Goal: Ask a question: Seek information or help from site administrators or community

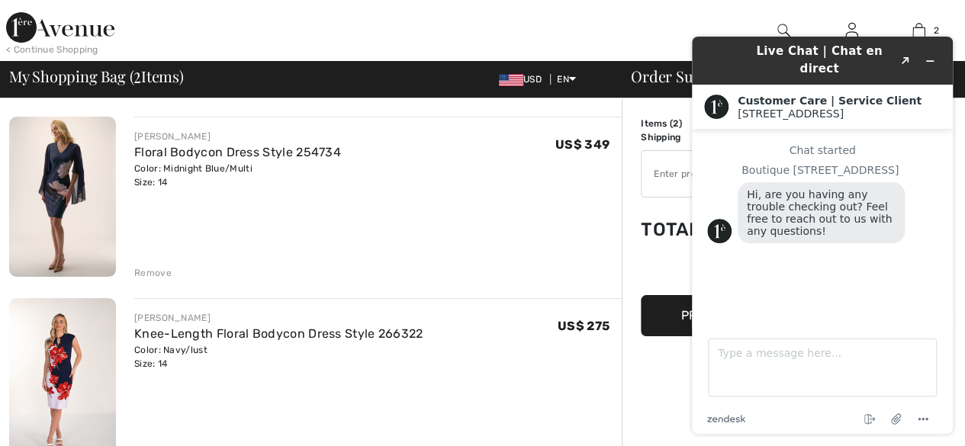
click at [484, 208] on div "JOSEPH RIBKOFF Floral Bodycon Dress Style 254734 Color: Midnight Blue/Multi Siz…" at bounding box center [378, 198] width 488 height 163
click at [60, 198] on img at bounding box center [62, 197] width 107 height 160
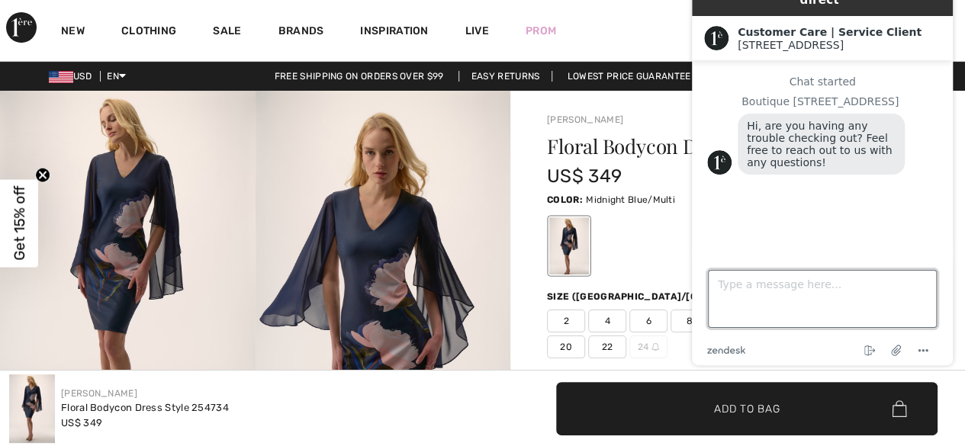
click at [779, 282] on textarea "Type a message here..." at bounding box center [822, 299] width 229 height 58
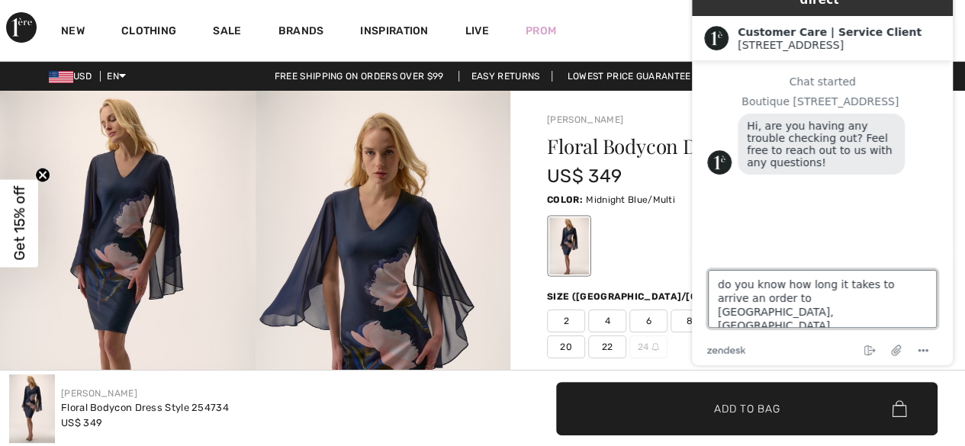
type textarea "do you know how long it takes to arrive an order to [GEOGRAPHIC_DATA], [GEOGRAP…"
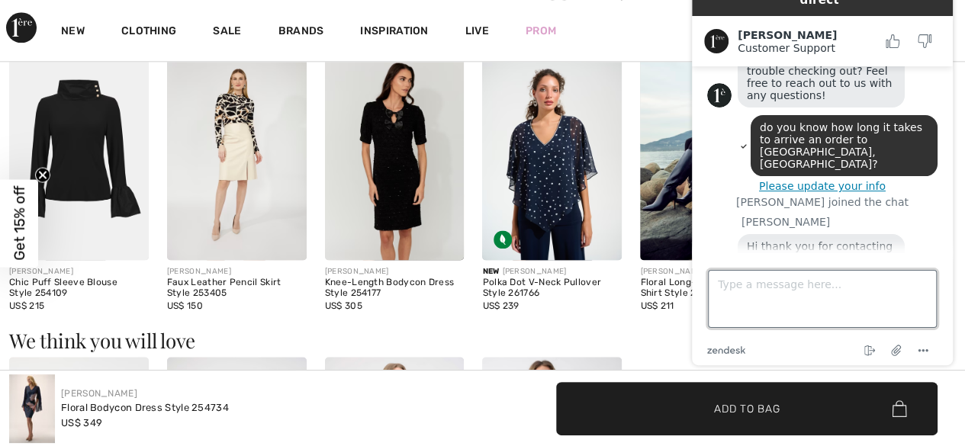
scroll to position [134, 0]
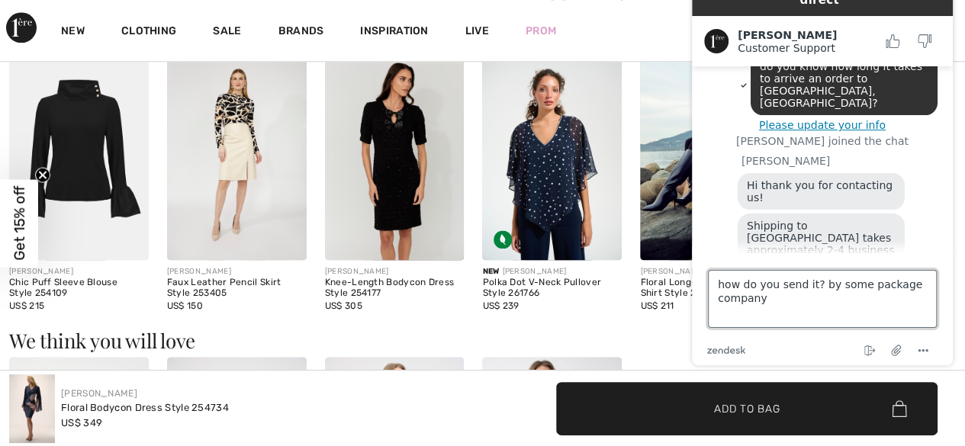
type textarea "how do you send it? by some package company?"
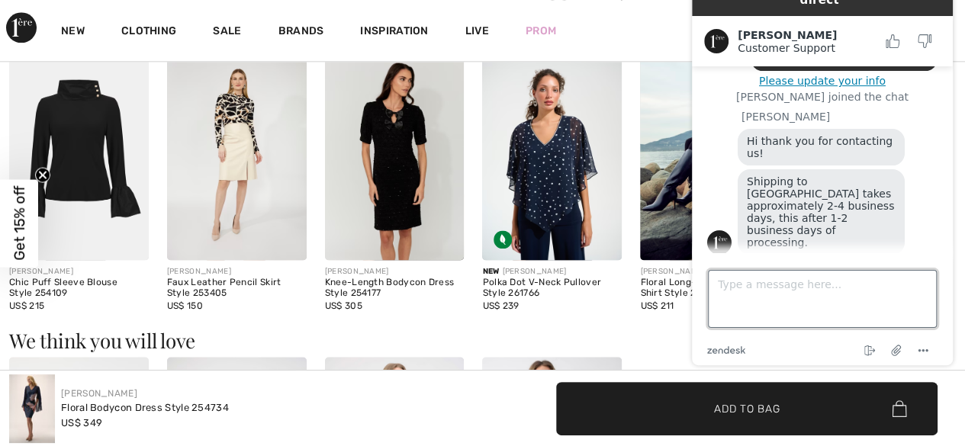
scroll to position [182, 0]
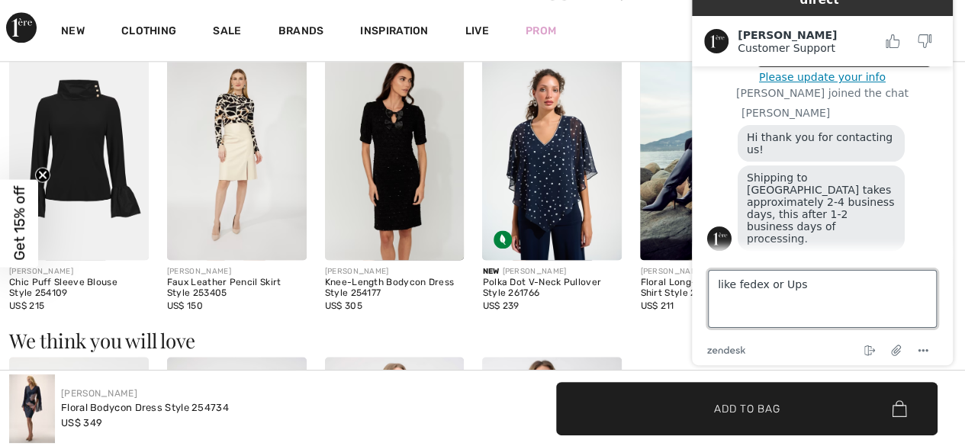
type textarea "like fedex or Ups?"
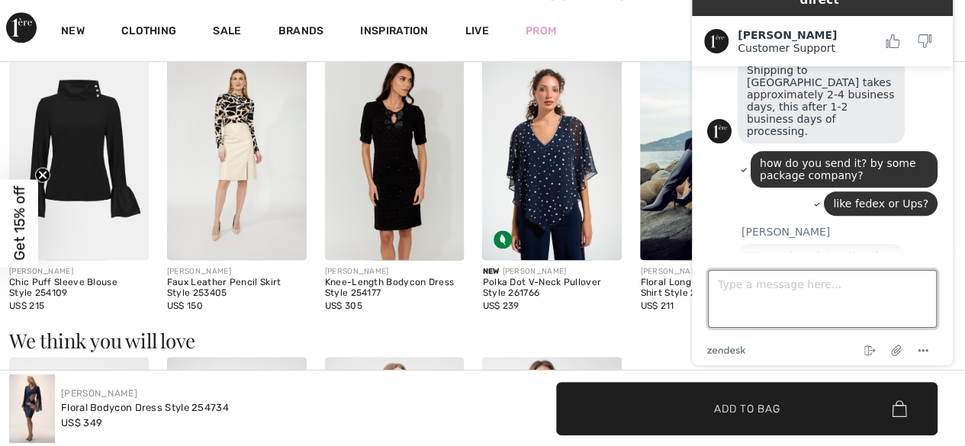
scroll to position [314, 0]
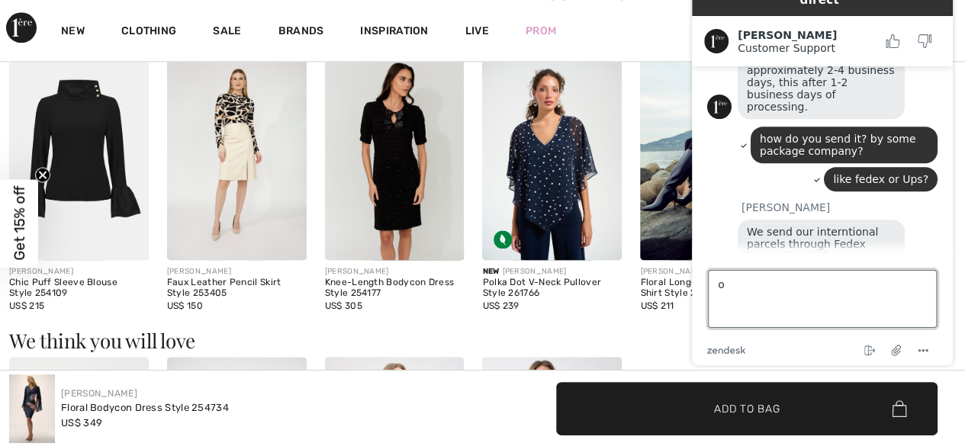
type textarea "ok"
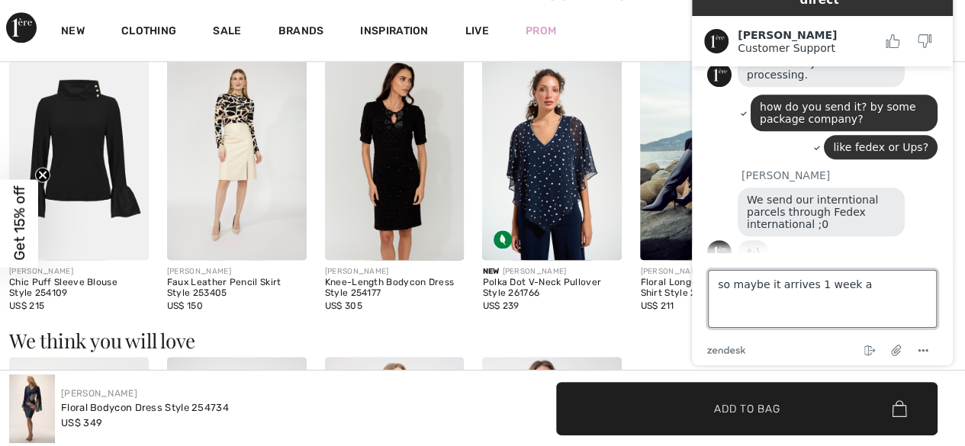
type textarea "so maybe it arrives 1 week"
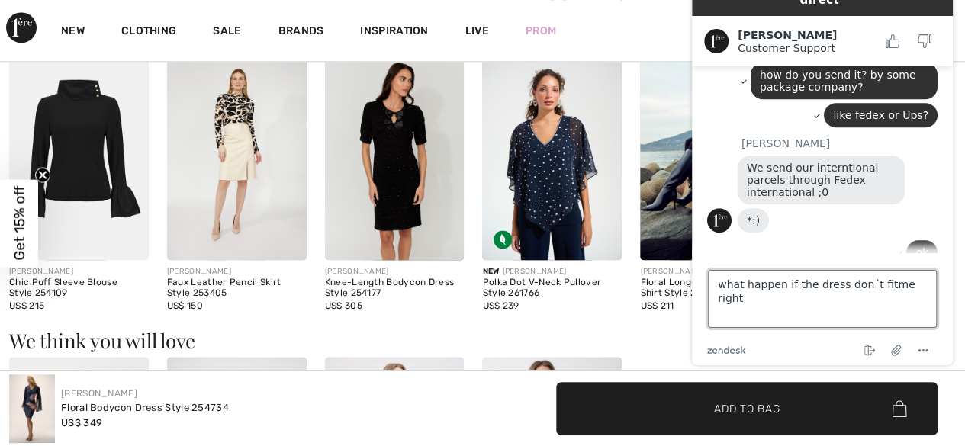
scroll to position [466, 0]
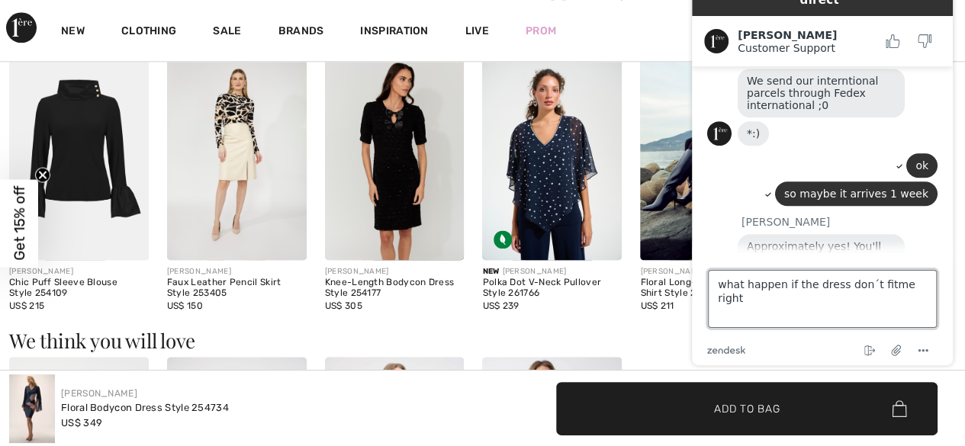
click at [873, 289] on textarea "what happen if the dress don´t fitme right" at bounding box center [822, 299] width 229 height 58
type textarea "what happen if the dress don´t fit me right"
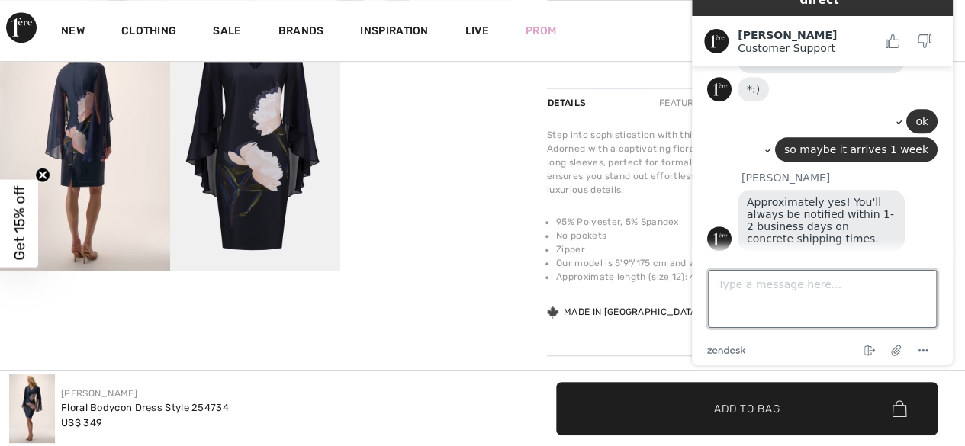
scroll to position [514, 0]
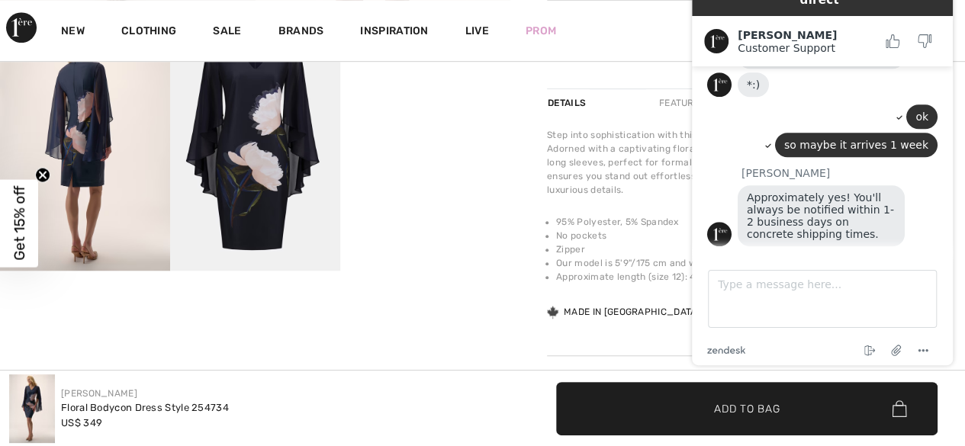
click at [98, 156] on img at bounding box center [85, 143] width 170 height 255
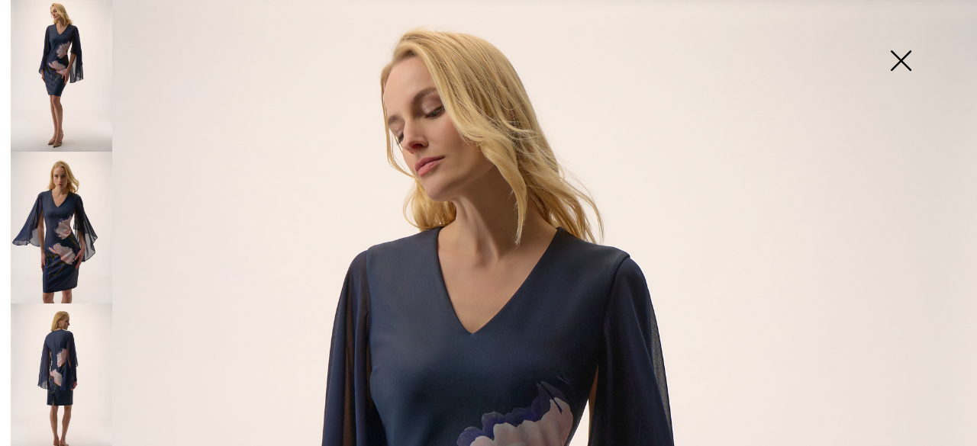
scroll to position [654, 0]
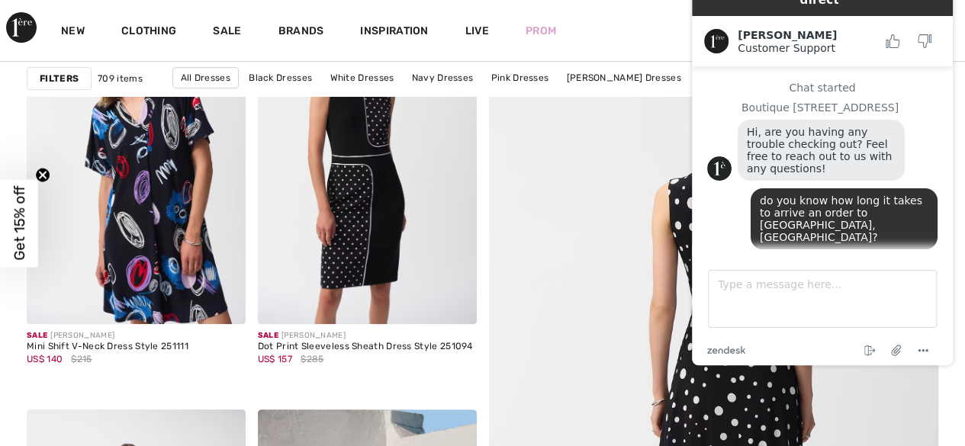
scroll to position [640, 0]
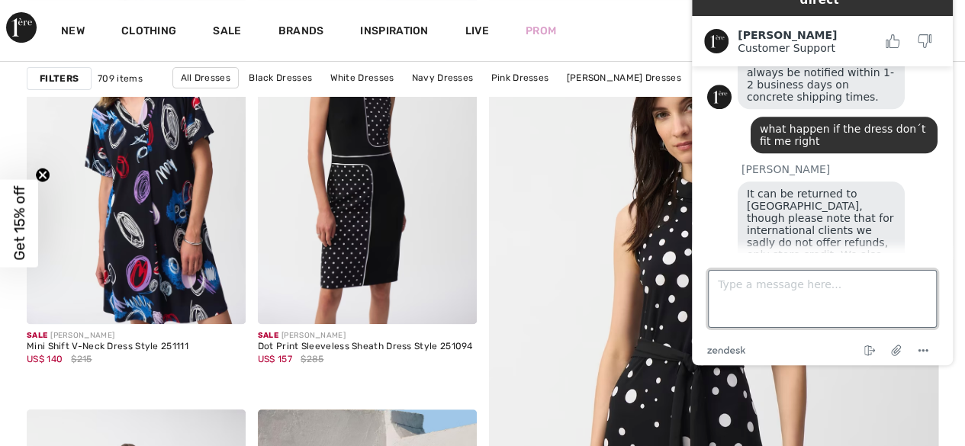
click at [726, 292] on textarea "Type a message here..." at bounding box center [822, 299] width 229 height 58
type textarea "ok i understand, thank you so mucho for your help"
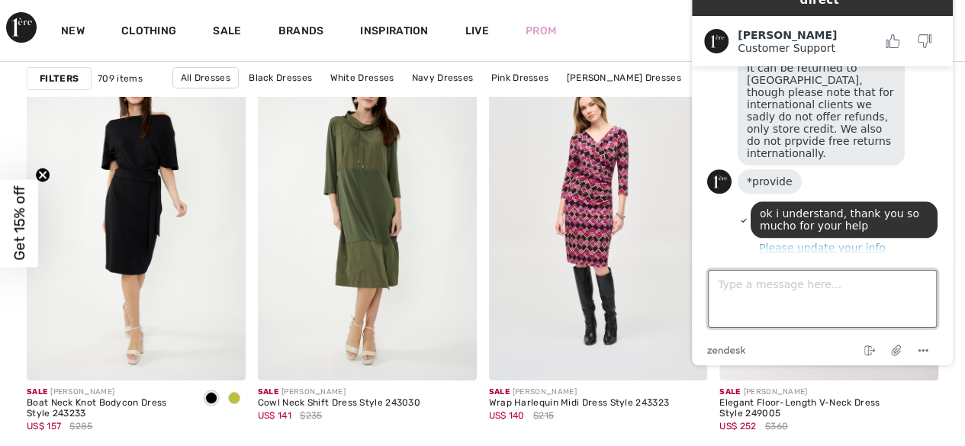
scroll to position [2824, 0]
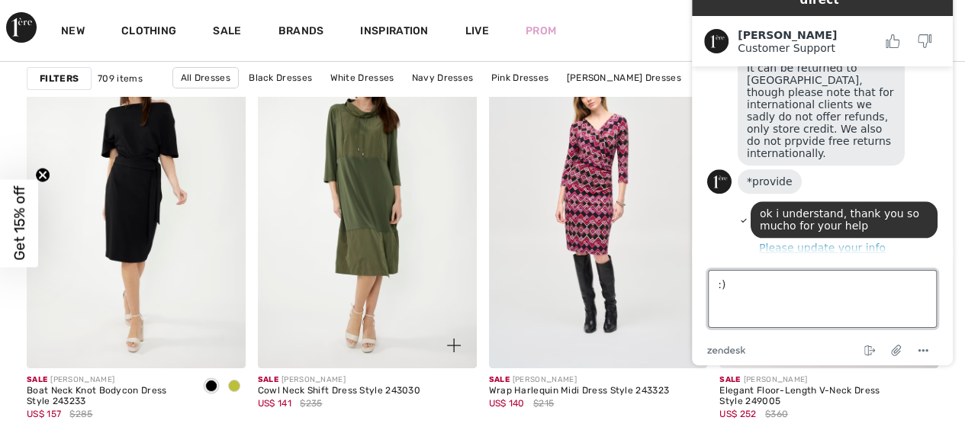
type textarea ":"
type textarea "t"
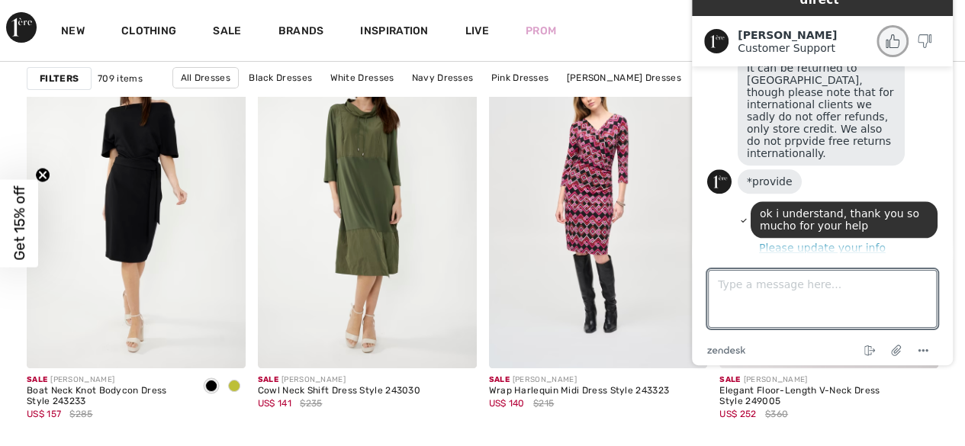
click at [897, 34] on icon "Rate this chat as good" at bounding box center [893, 41] width 14 height 14
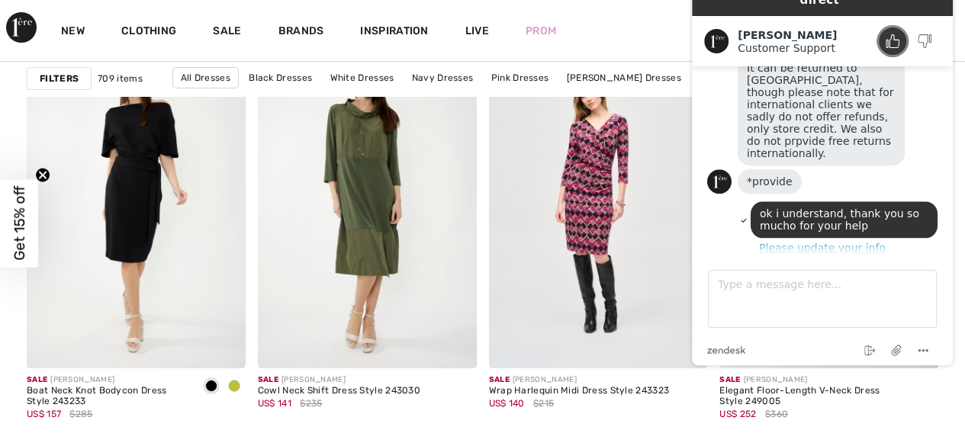
scroll to position [824, 0]
